Goal: Information Seeking & Learning: Find specific fact

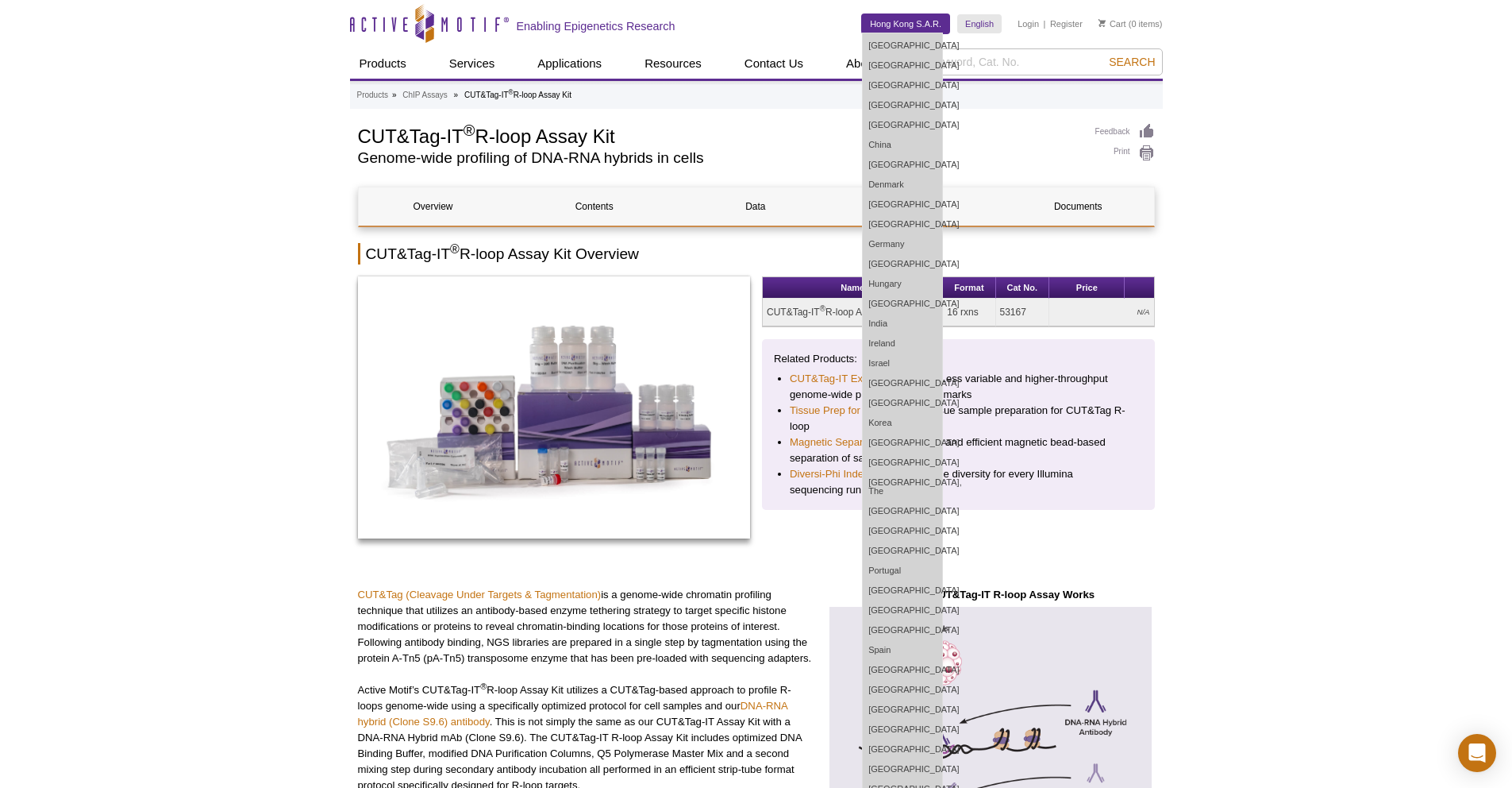
click at [917, 25] on link "Hong Kong S.A.R." at bounding box center [906, 24] width 88 height 19
click at [891, 779] on link "[GEOGRAPHIC_DATA]" at bounding box center [903, 789] width 80 height 20
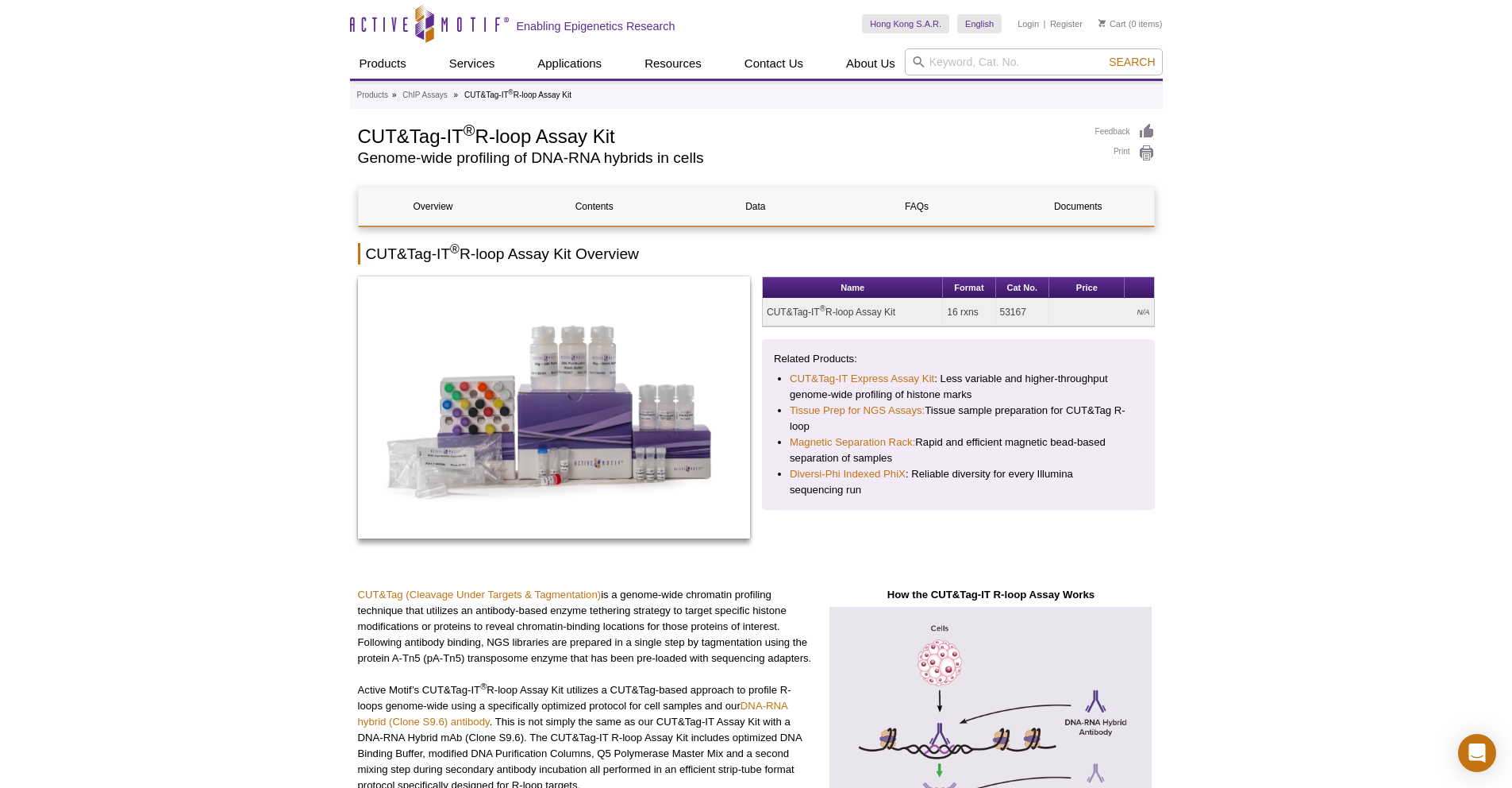
click at [880, 319] on td "CUT&Tag-IT ® R-loop Assay Kit" at bounding box center [853, 313] width 181 height 28
copy tr "CUT&Tag-IT ® R-loop Assay Kit"
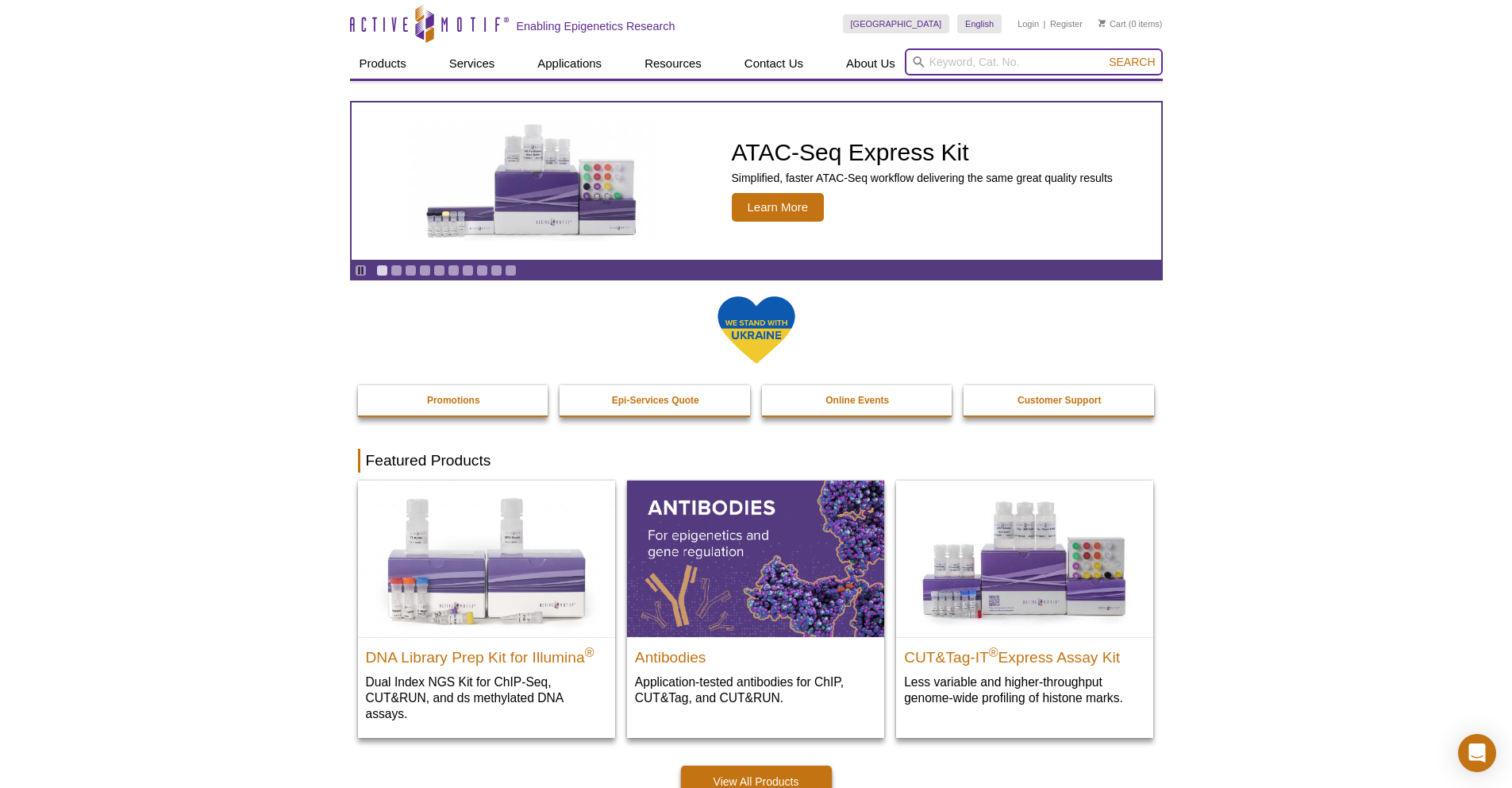
click at [962, 72] on input "search" at bounding box center [1034, 61] width 258 height 27
paste input "53167"
type input "53167"
click at [1104, 54] on button "Search" at bounding box center [1132, 61] width 55 height 14
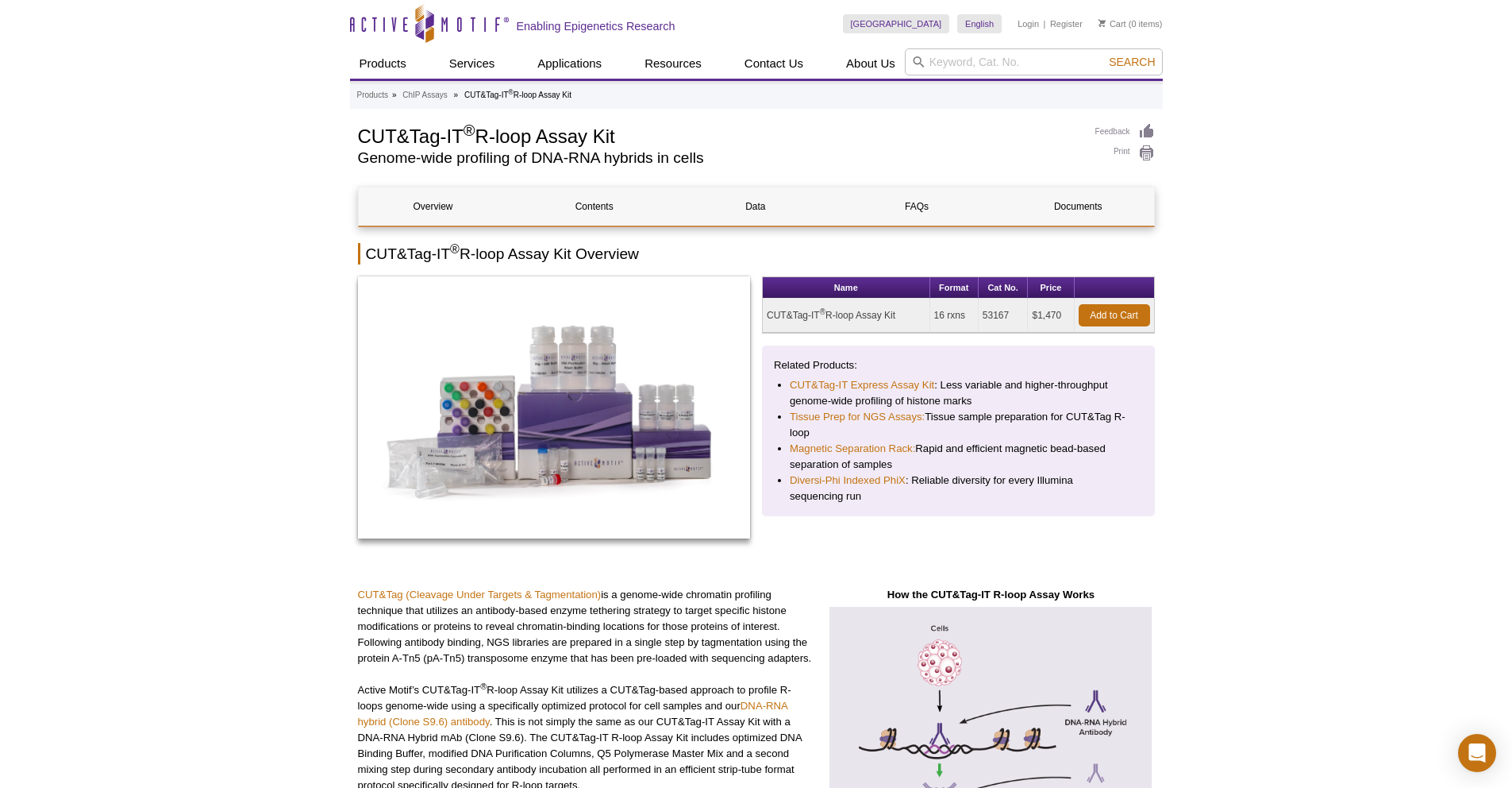
click at [796, 261] on h2 "CUT&Tag-IT ® R-loop Assay Kit Overview" at bounding box center [756, 253] width 797 height 21
